Goal: Transaction & Acquisition: Purchase product/service

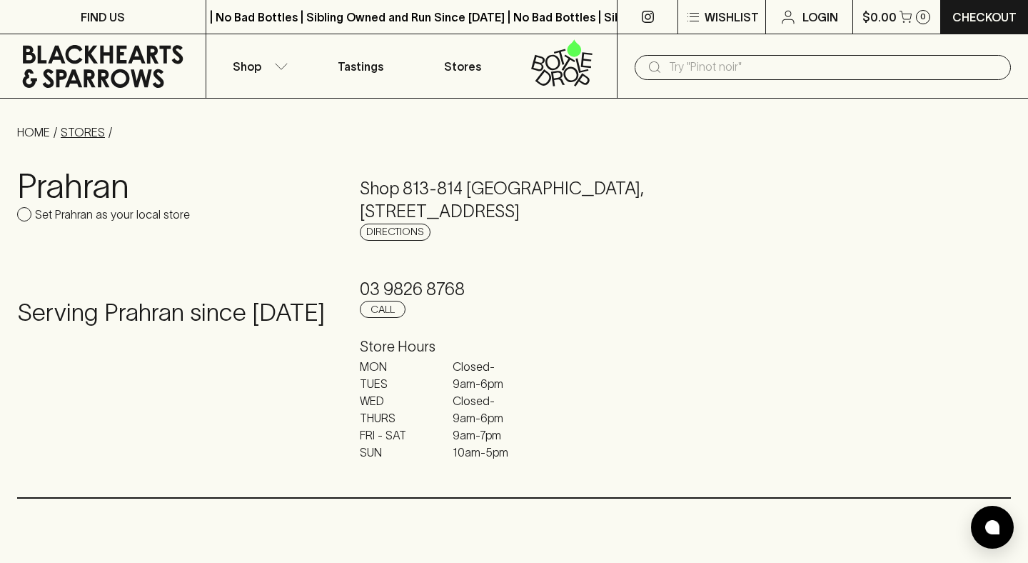
click at [86, 130] on link "STORES" at bounding box center [83, 132] width 44 height 13
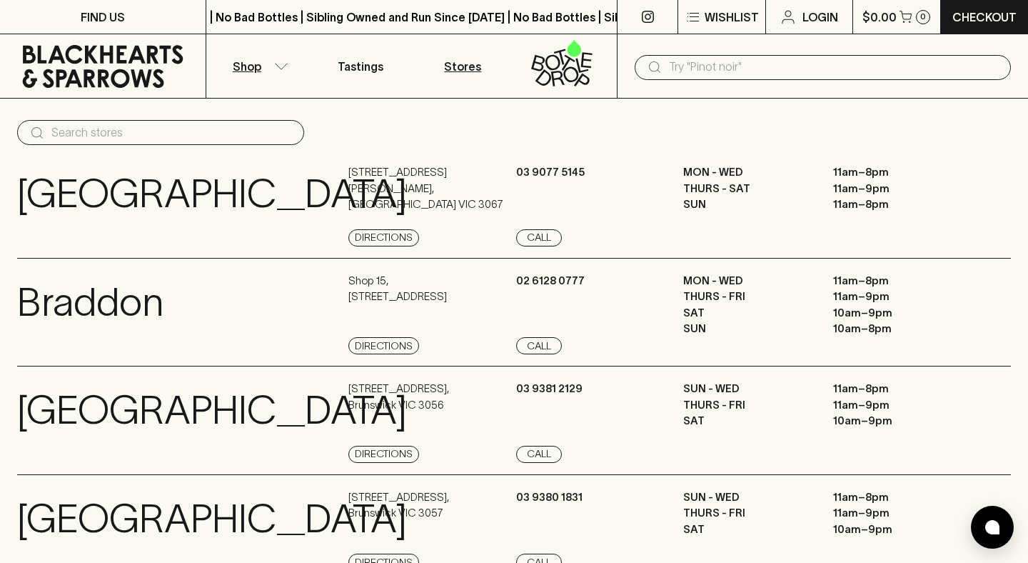
click at [237, 66] on p "Shop" at bounding box center [247, 66] width 29 height 17
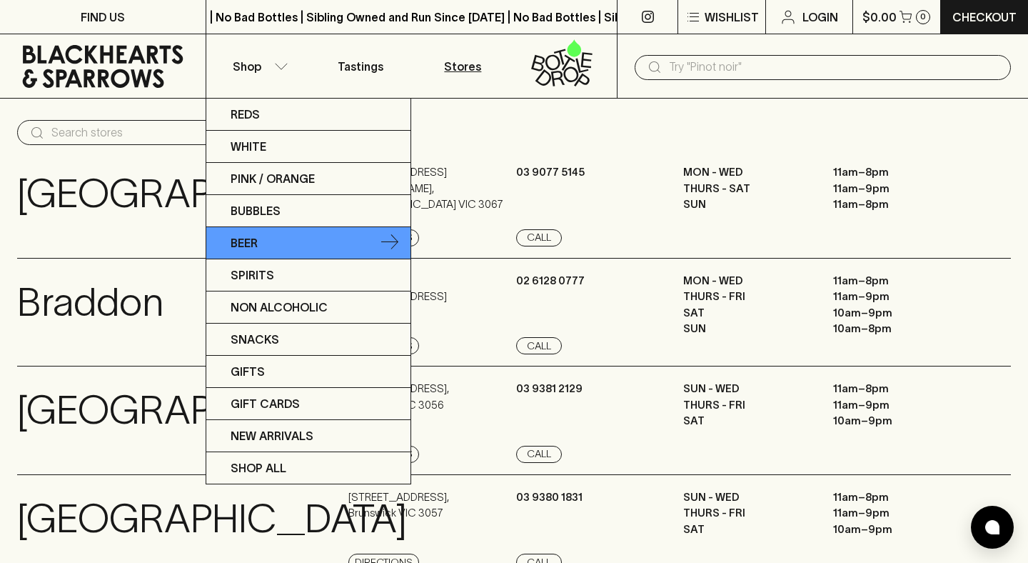
click at [256, 240] on p "Beer" at bounding box center [244, 242] width 27 height 17
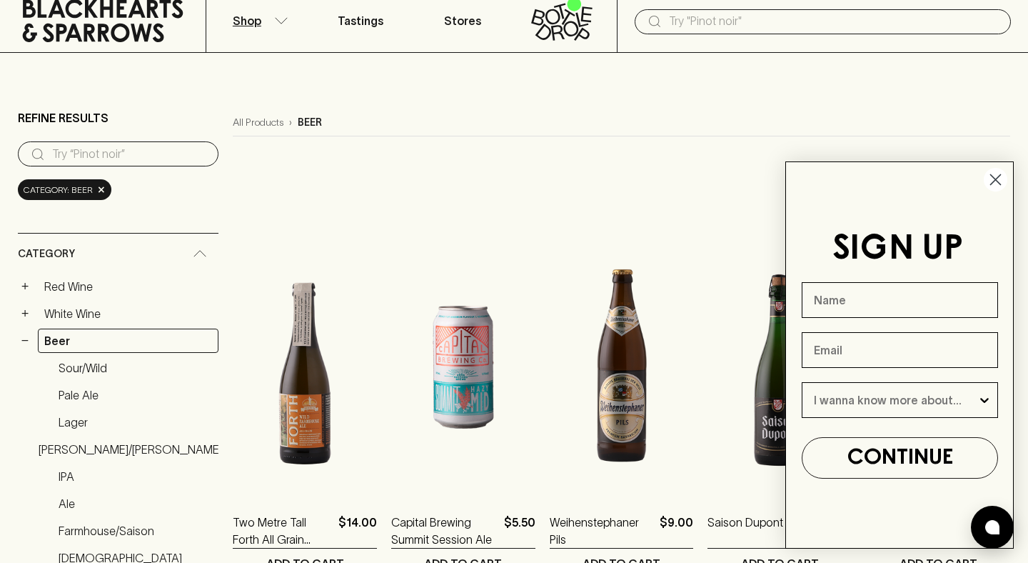
scroll to position [104, 0]
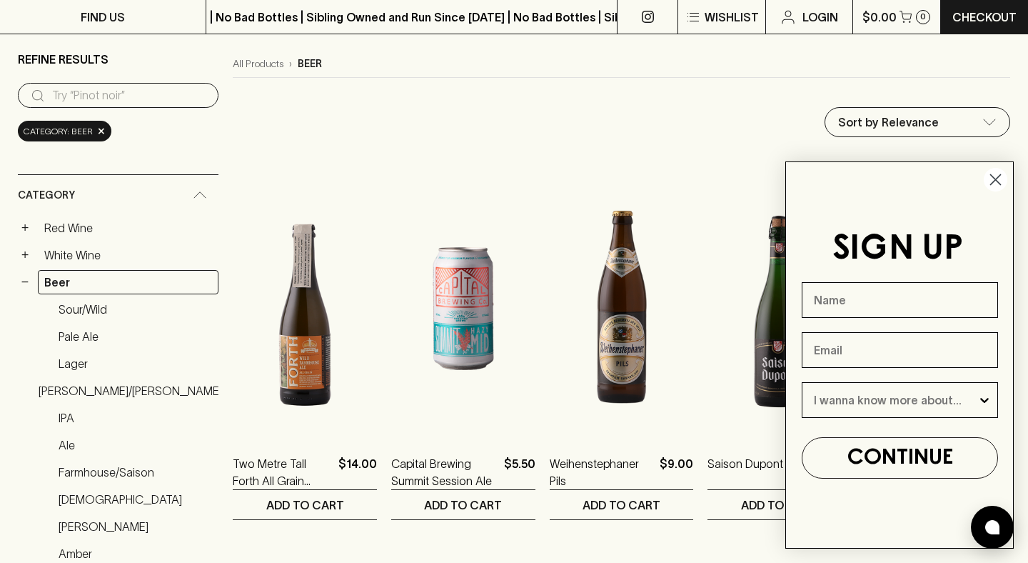
click at [996, 181] on circle "Close dialog" at bounding box center [996, 180] width 24 height 24
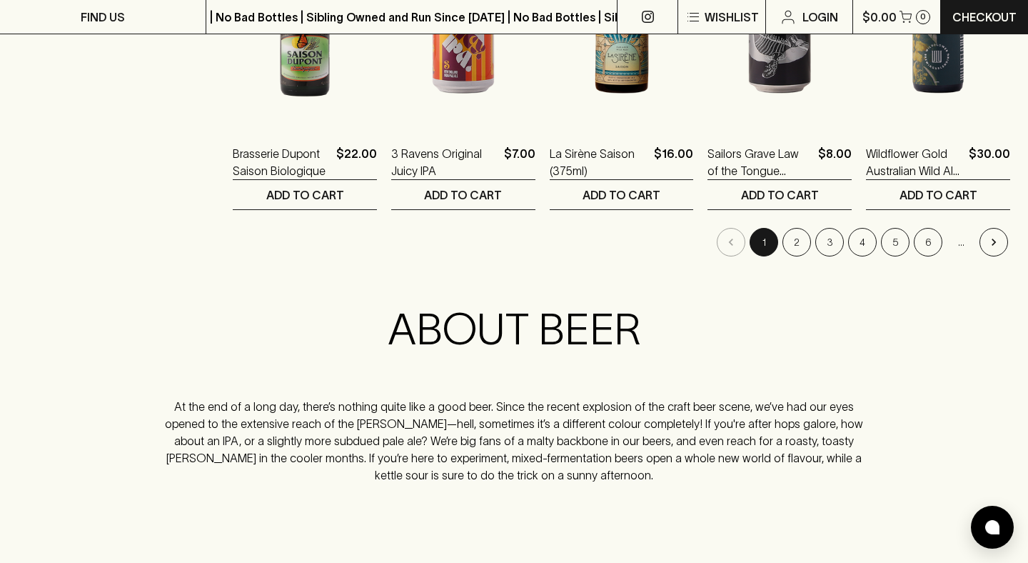
scroll to position [1446, 0]
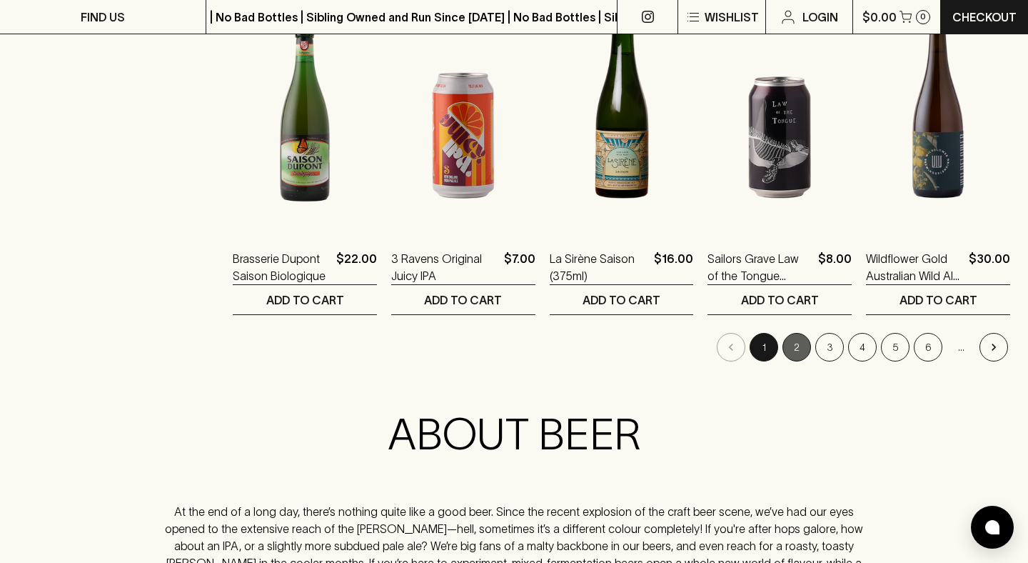
click at [788, 346] on button "2" at bounding box center [796, 347] width 29 height 29
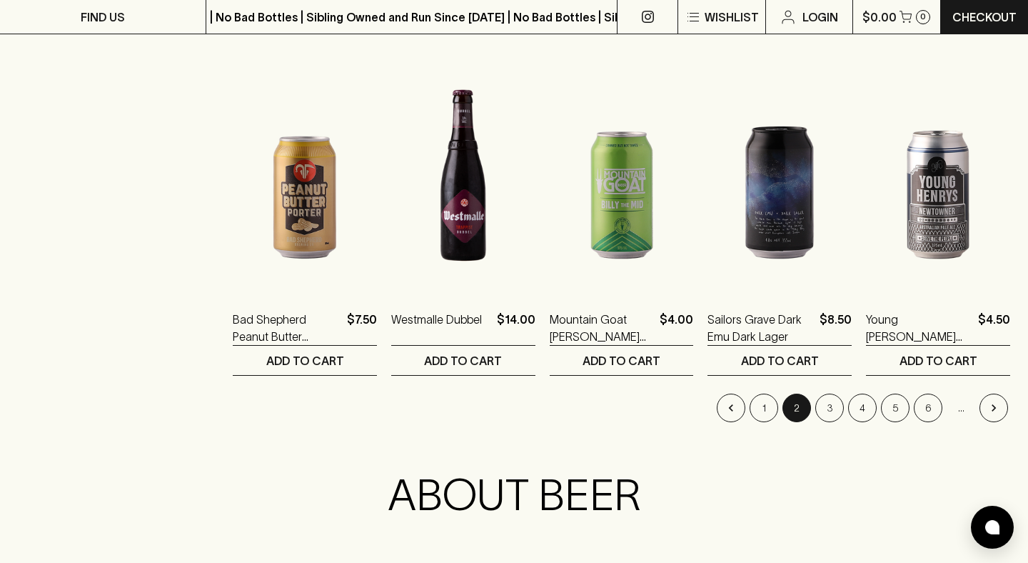
scroll to position [1436, 0]
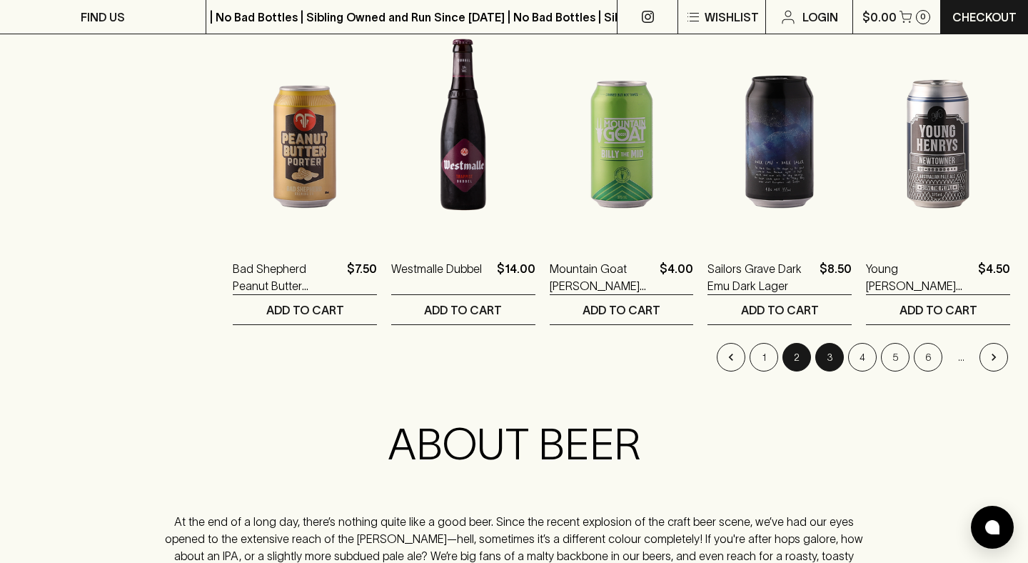
click at [832, 355] on button "3" at bounding box center [829, 357] width 29 height 29
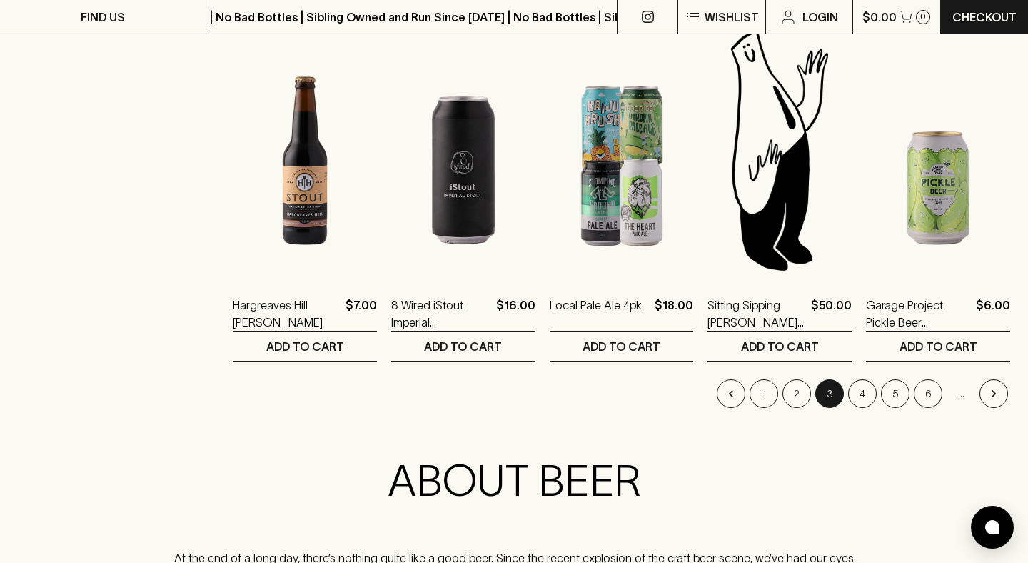
scroll to position [1411, 0]
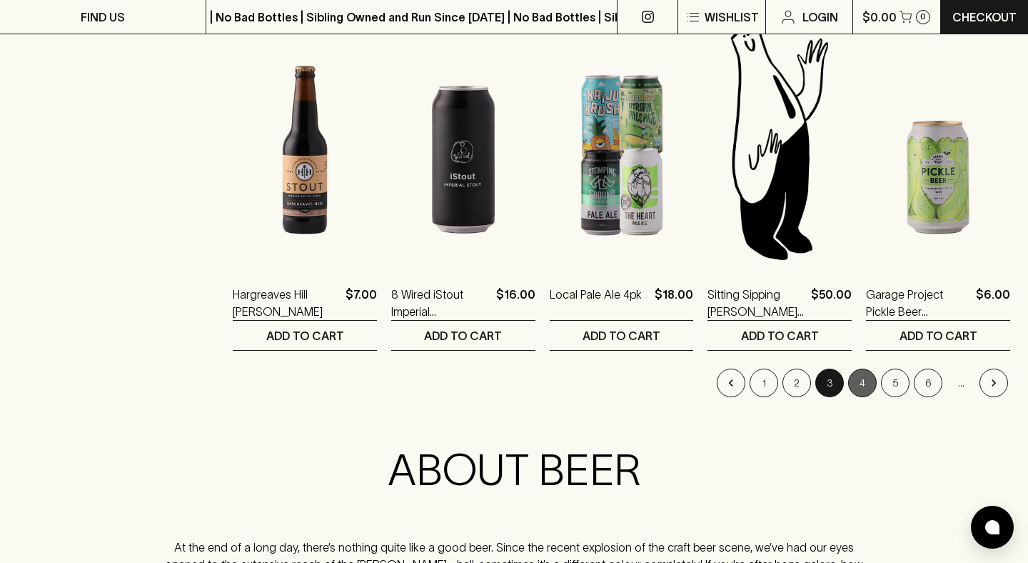
click at [857, 382] on button "4" at bounding box center [862, 382] width 29 height 29
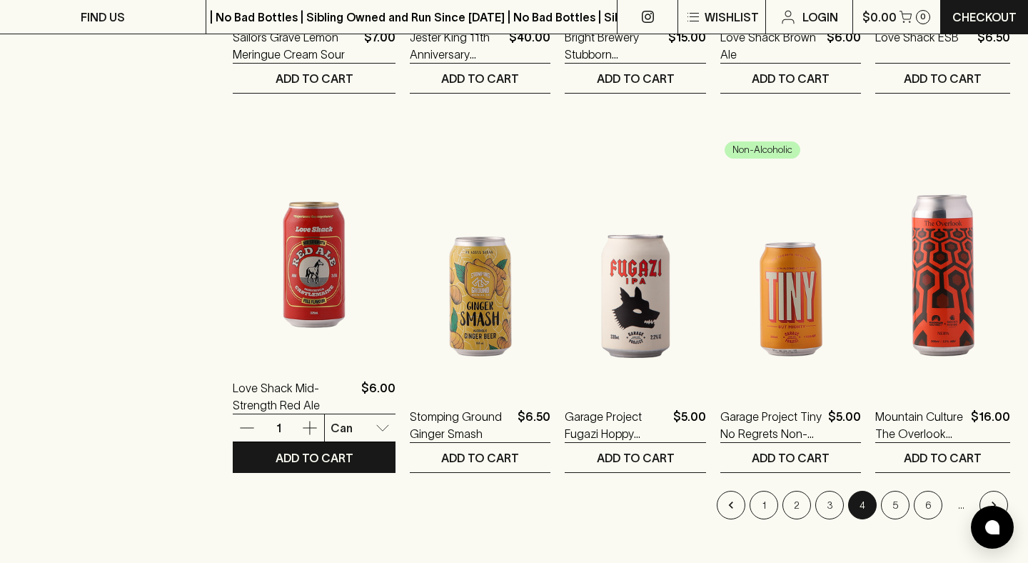
scroll to position [1291, 0]
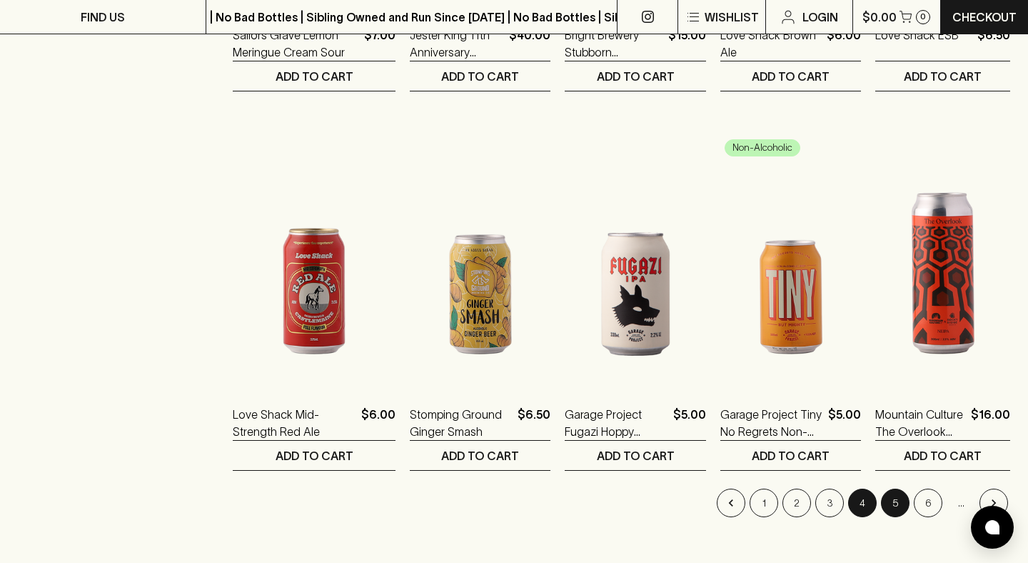
click at [902, 500] on button "5" at bounding box center [895, 502] width 29 height 29
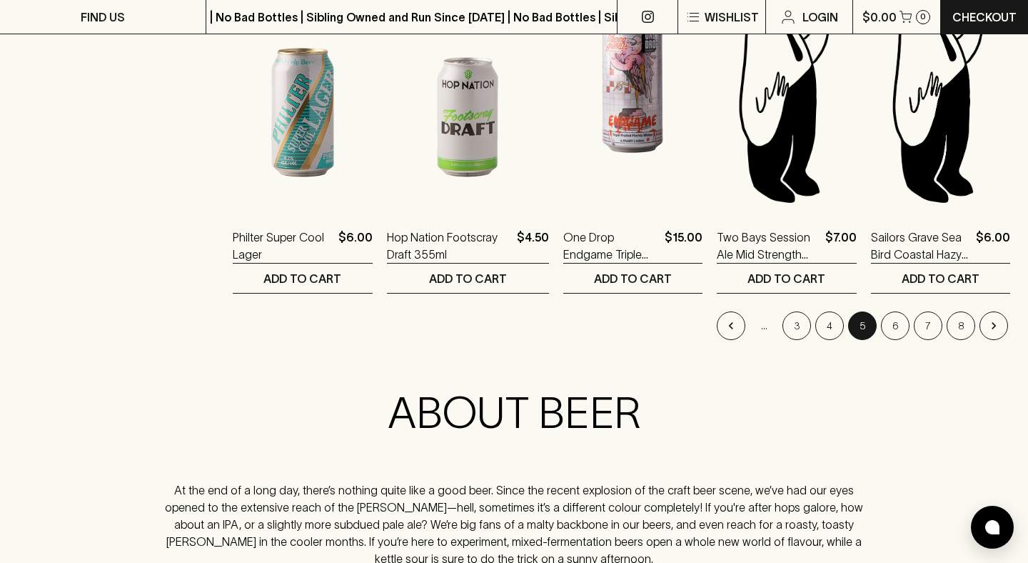
scroll to position [1466, 0]
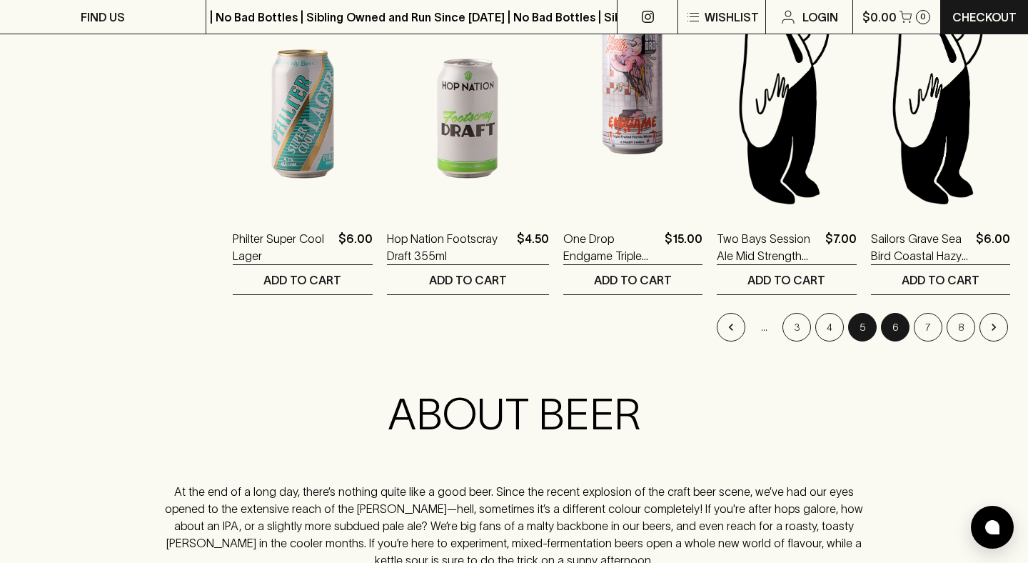
click at [895, 322] on button "6" at bounding box center [895, 327] width 29 height 29
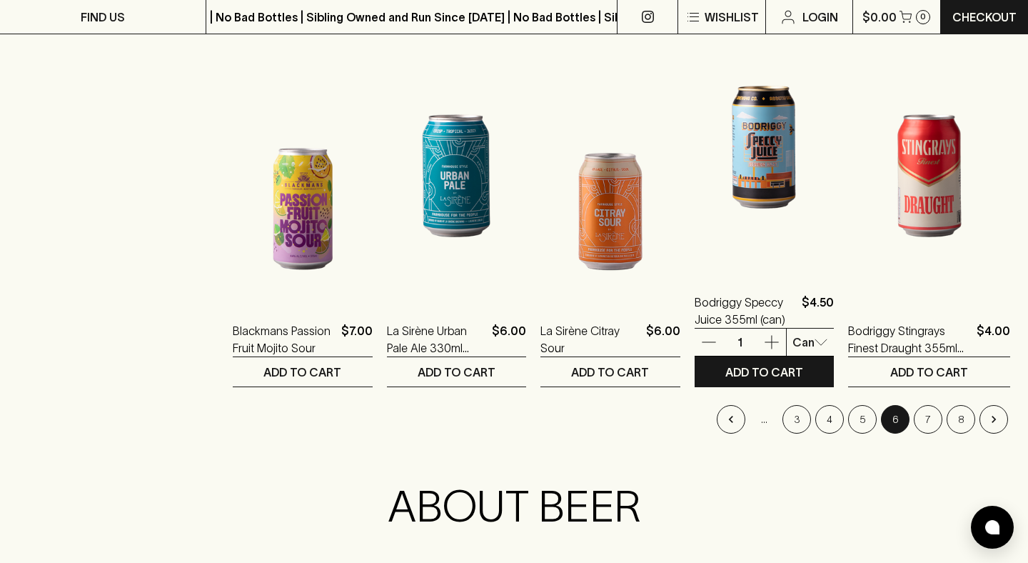
scroll to position [1391, 0]
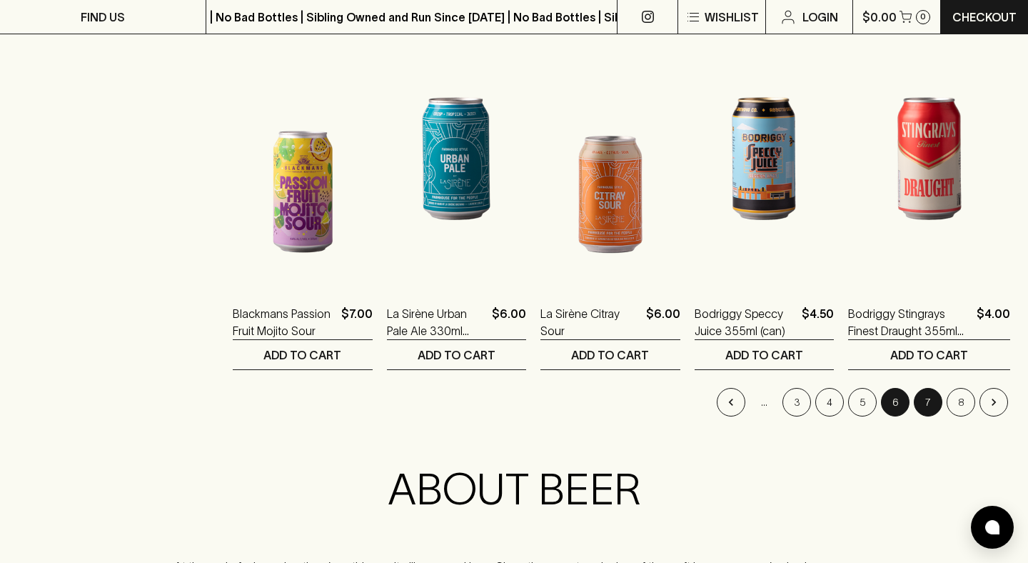
click at [932, 404] on button "7" at bounding box center [928, 402] width 29 height 29
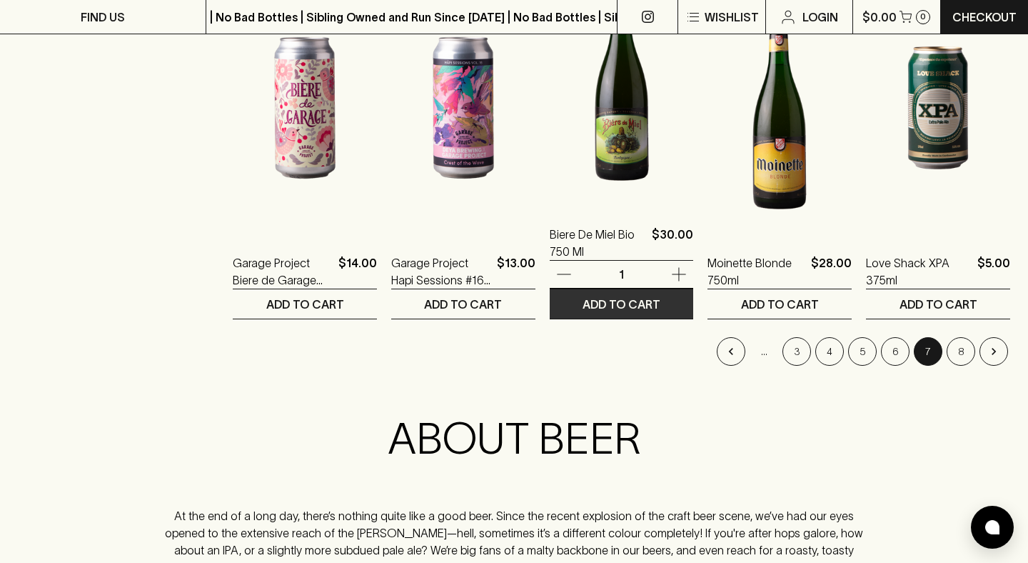
scroll to position [1443, 0]
